Goal: Information Seeking & Learning: Check status

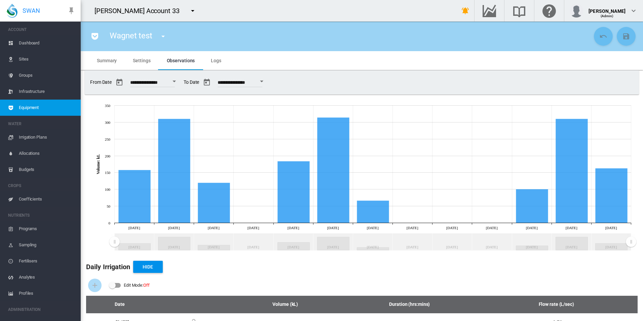
scroll to position [170, 0]
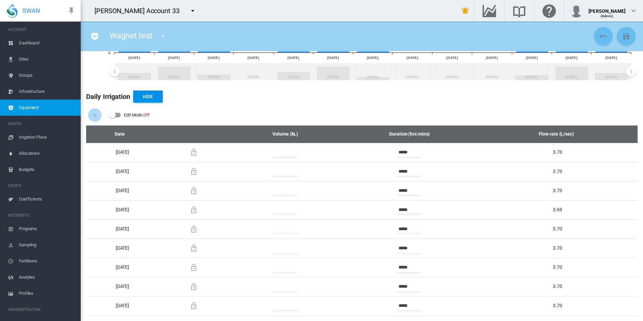
click at [19, 101] on span "Equipment" at bounding box center [47, 108] width 57 height 16
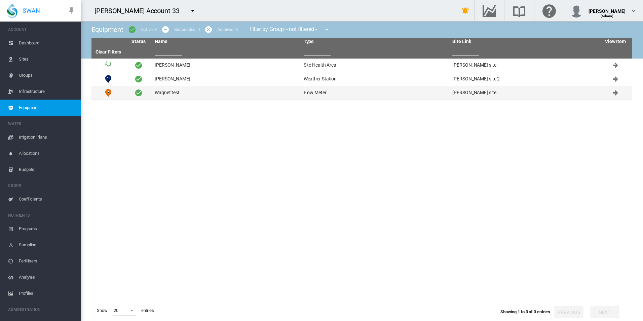
drag, startPoint x: 187, startPoint y: 92, endPoint x: 186, endPoint y: 96, distance: 4.1
click at [186, 96] on td "Wagnet test" at bounding box center [226, 92] width 149 height 13
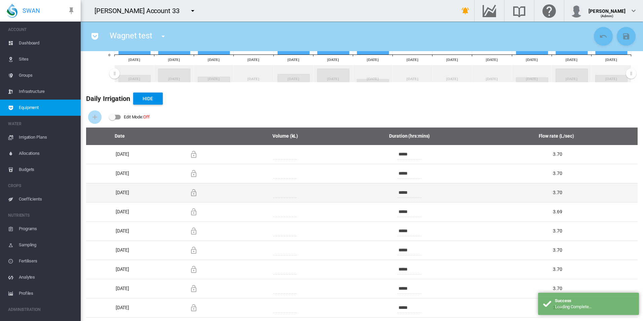
scroll to position [170, 0]
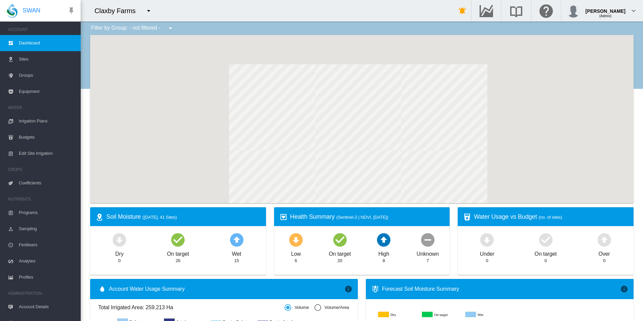
click at [33, 90] on span "Equipment" at bounding box center [47, 91] width 57 height 16
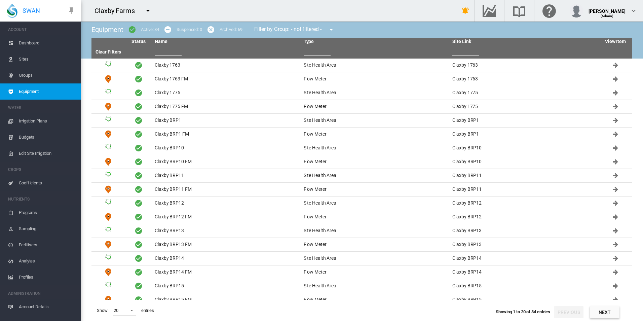
click at [175, 53] on input "text" at bounding box center [168, 51] width 27 height 10
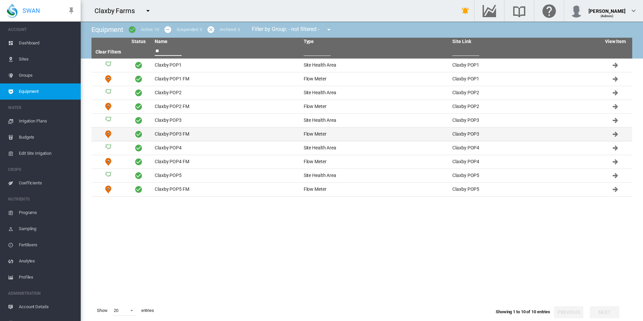
type input "**"
click at [206, 135] on td "Claxby POP3 FM" at bounding box center [226, 133] width 149 height 13
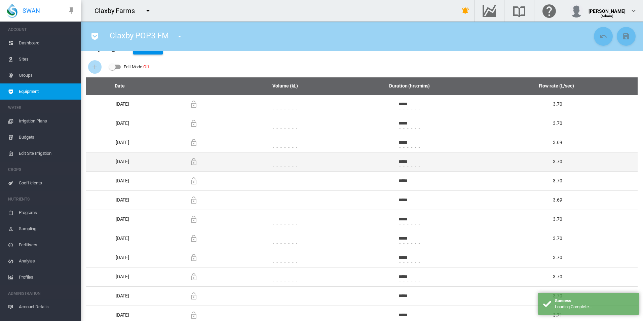
scroll to position [228, 0]
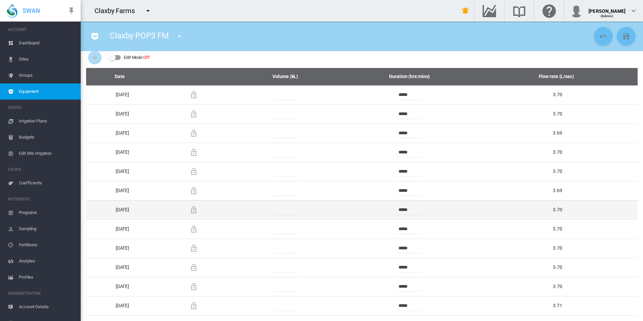
click at [420, 205] on tbody "Tue, 30 Sept 2025 ****** ***** *****" at bounding box center [362, 200] width 552 height 230
click at [420, 203] on td "*****" at bounding box center [409, 209] width 146 height 19
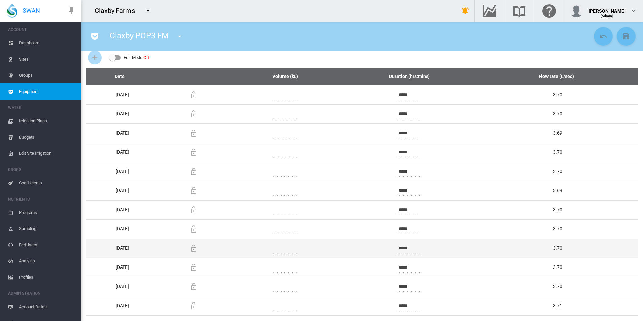
click at [413, 240] on td "*****" at bounding box center [409, 247] width 146 height 19
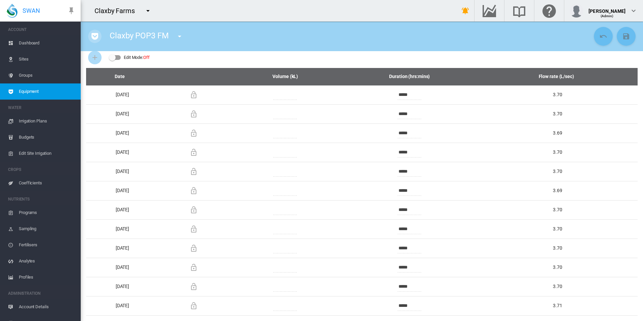
click at [98, 31] on button "button" at bounding box center [94, 36] width 13 height 13
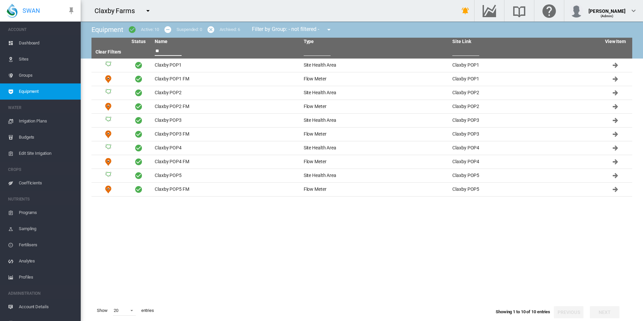
drag, startPoint x: 172, startPoint y: 53, endPoint x: 88, endPoint y: 43, distance: 84.0
click at [88, 43] on div "Equipment Active: 10 Suspended: 0 Archived: 6 Filter by Group: - not filtered -…" at bounding box center [362, 171] width 562 height 299
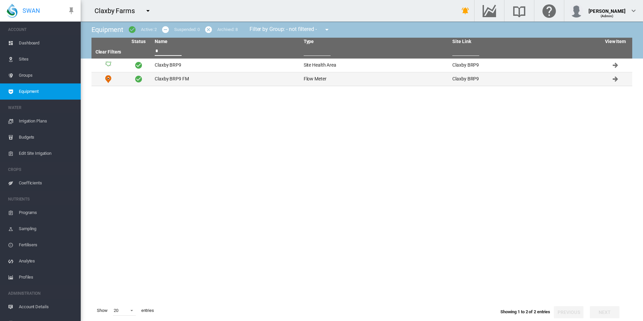
type input "*"
click at [198, 82] on td "Claxby BRP9 FM" at bounding box center [226, 78] width 149 height 13
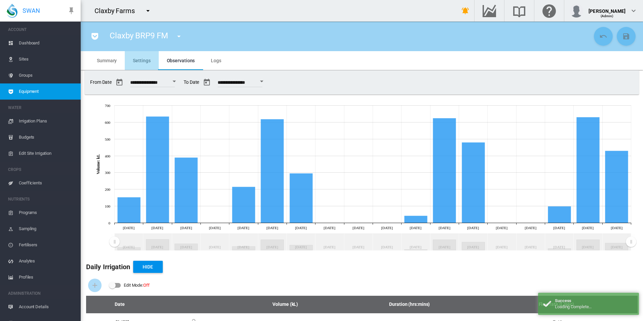
click at [146, 53] on md-tab-item "Settings" at bounding box center [142, 60] width 34 height 19
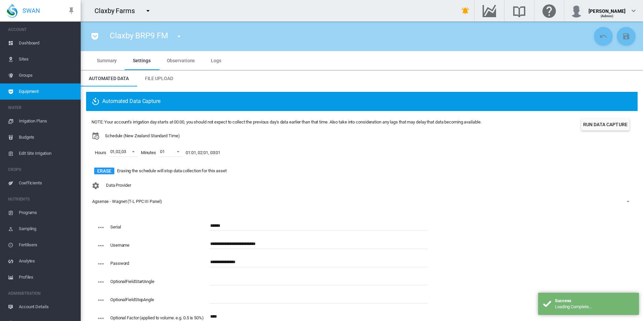
click at [180, 64] on md-tab-item "Observations" at bounding box center [181, 60] width 44 height 19
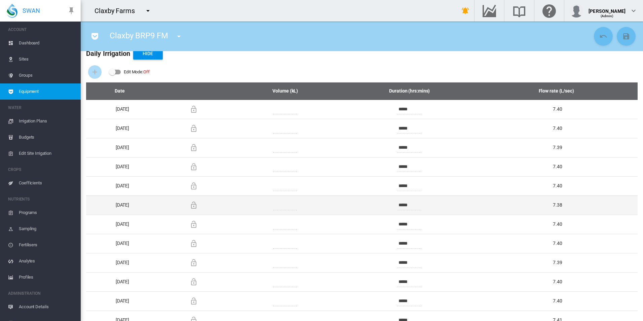
scroll to position [228, 0]
